Goal: Task Accomplishment & Management: Manage account settings

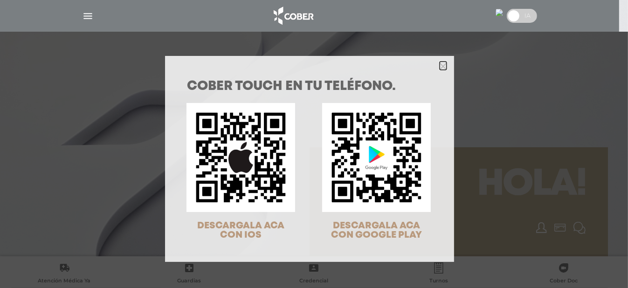
click at [440, 68] on icon "Close" at bounding box center [443, 66] width 7 height 7
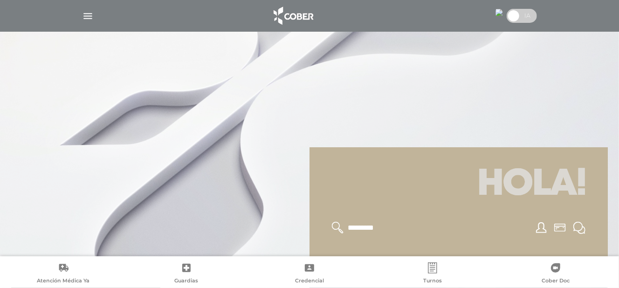
click at [89, 14] on img "button" at bounding box center [88, 16] width 12 height 12
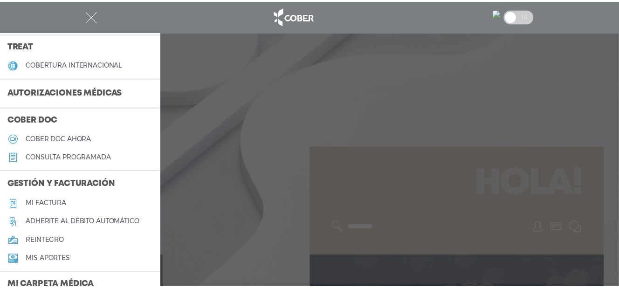
scroll to position [199, 0]
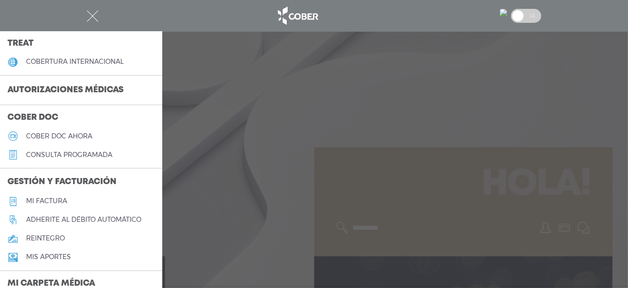
click at [50, 201] on h5 "Mi factura" at bounding box center [46, 201] width 41 height 8
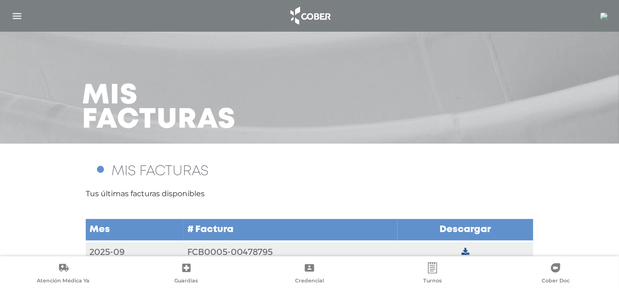
scroll to position [18, 0]
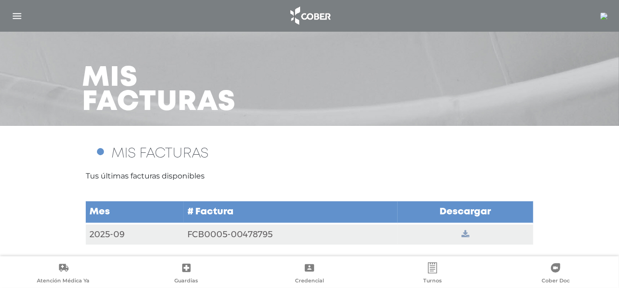
click at [463, 233] on icon at bounding box center [466, 234] width 8 height 8
